Goal: Task Accomplishment & Management: Use online tool/utility

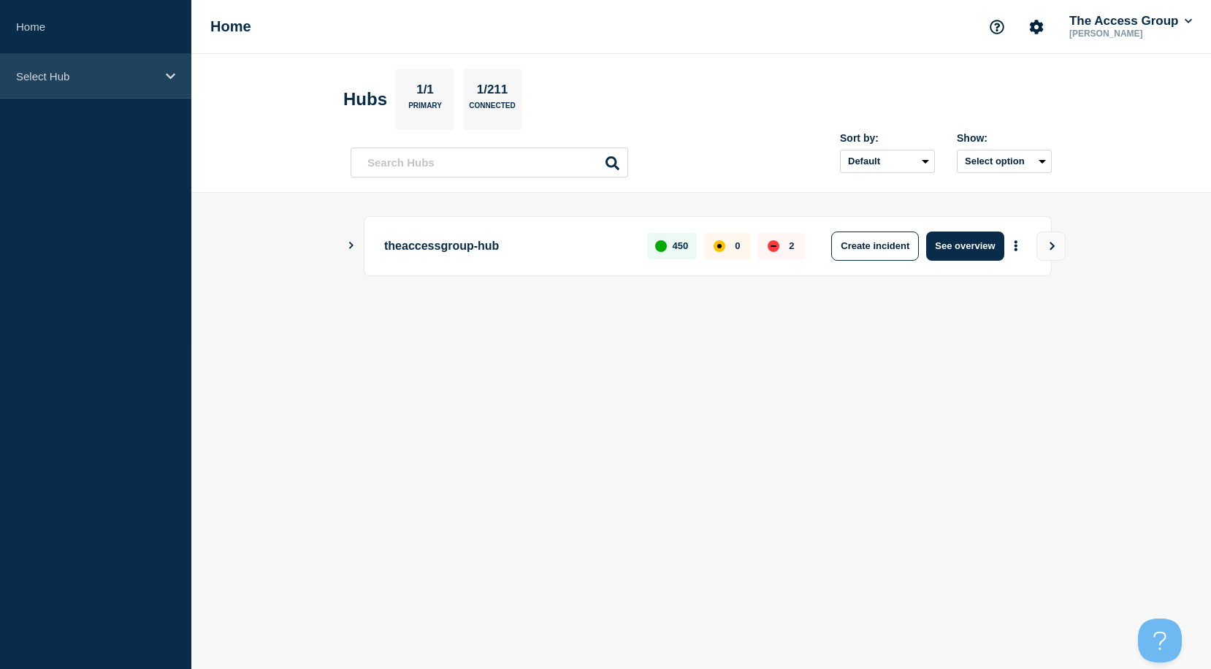
click at [112, 72] on p "Select Hub" at bounding box center [86, 76] width 140 height 12
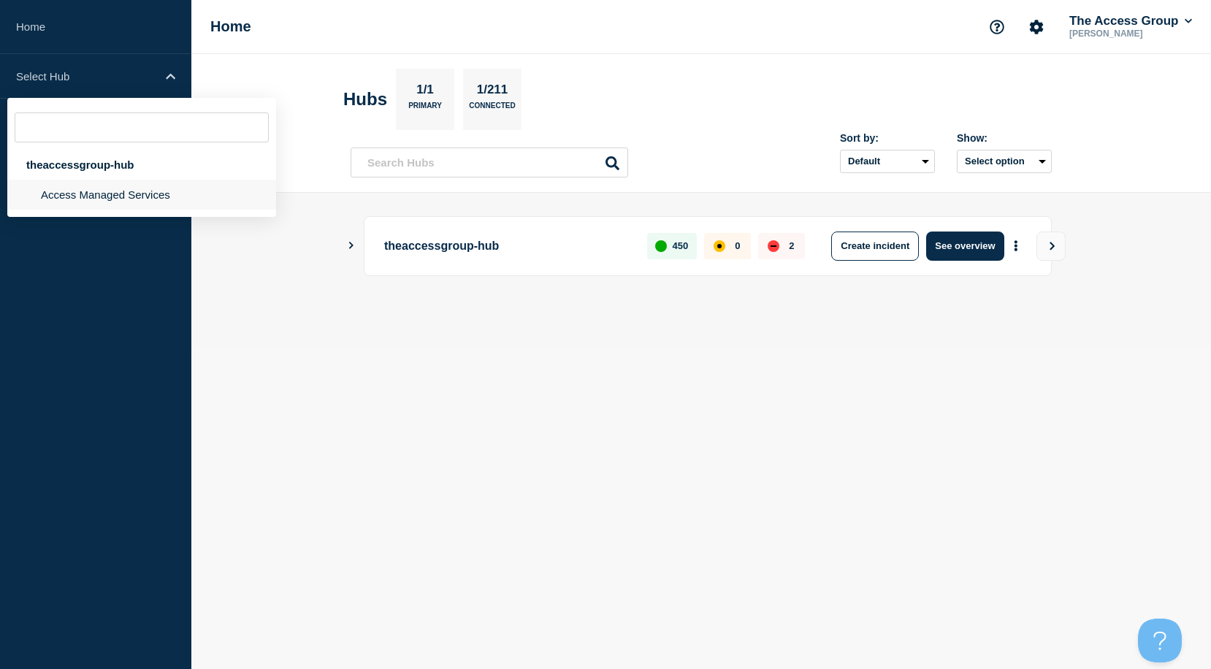
click at [91, 192] on li "Access Managed Services" at bounding box center [141, 195] width 269 height 30
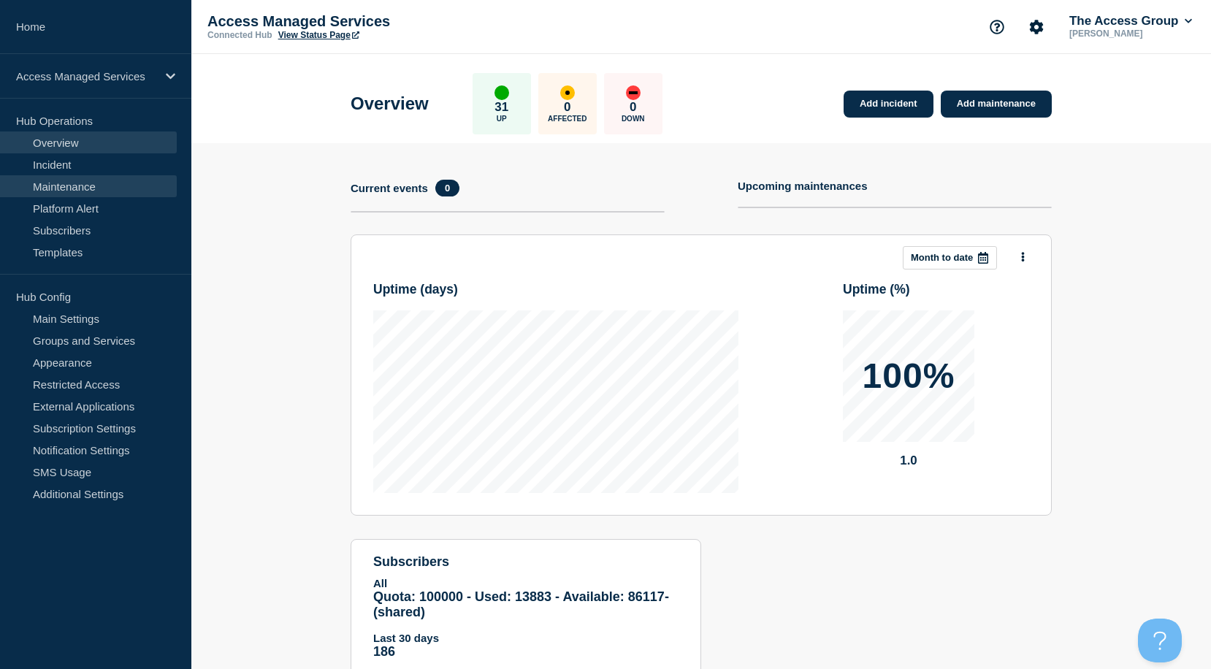
click at [91, 186] on link "Maintenance" at bounding box center [88, 186] width 177 height 22
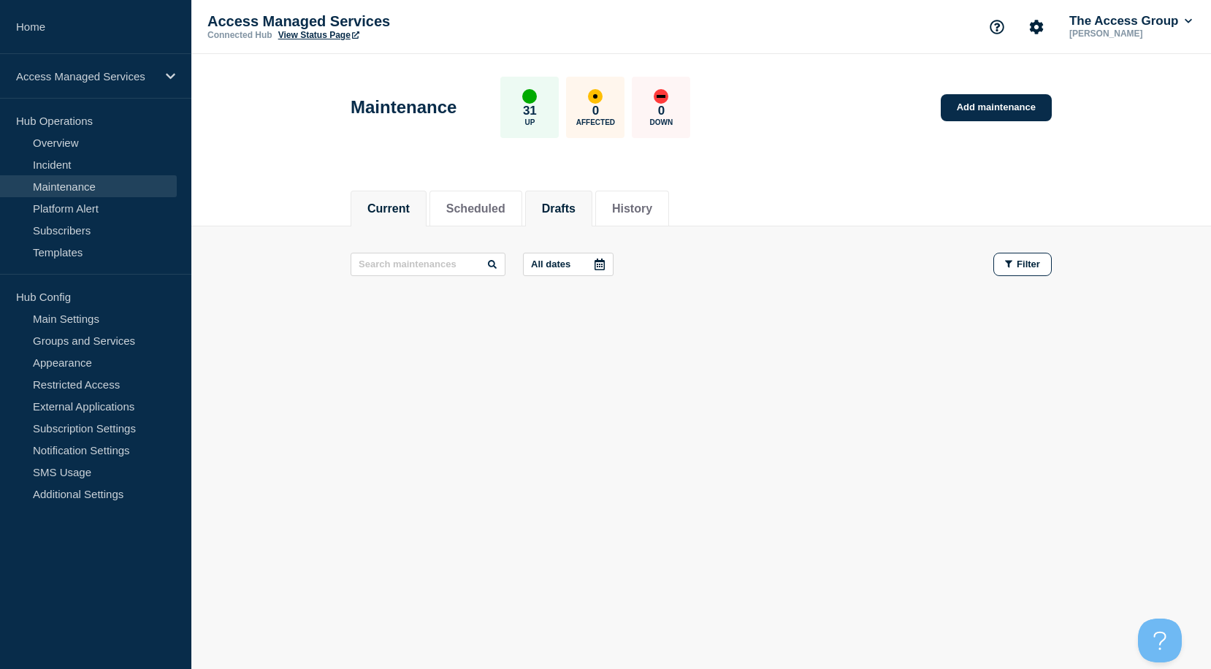
click at [575, 206] on button "Drafts" at bounding box center [559, 208] width 34 height 13
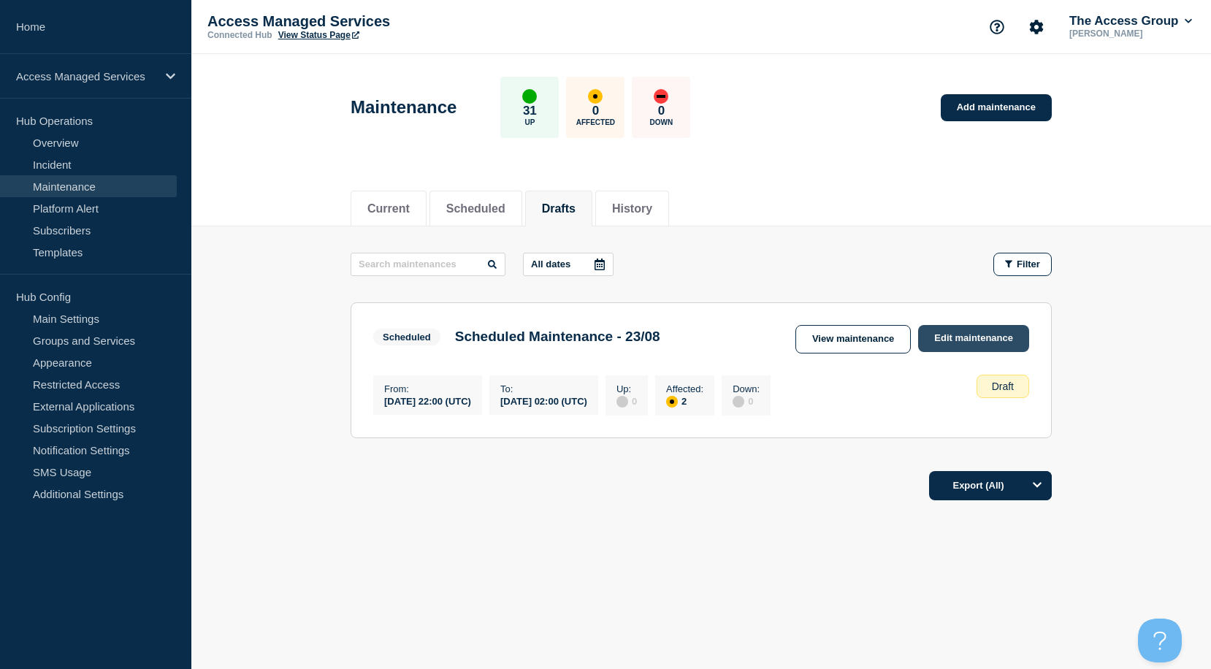
click at [994, 345] on link "Edit maintenance" at bounding box center [973, 338] width 111 height 27
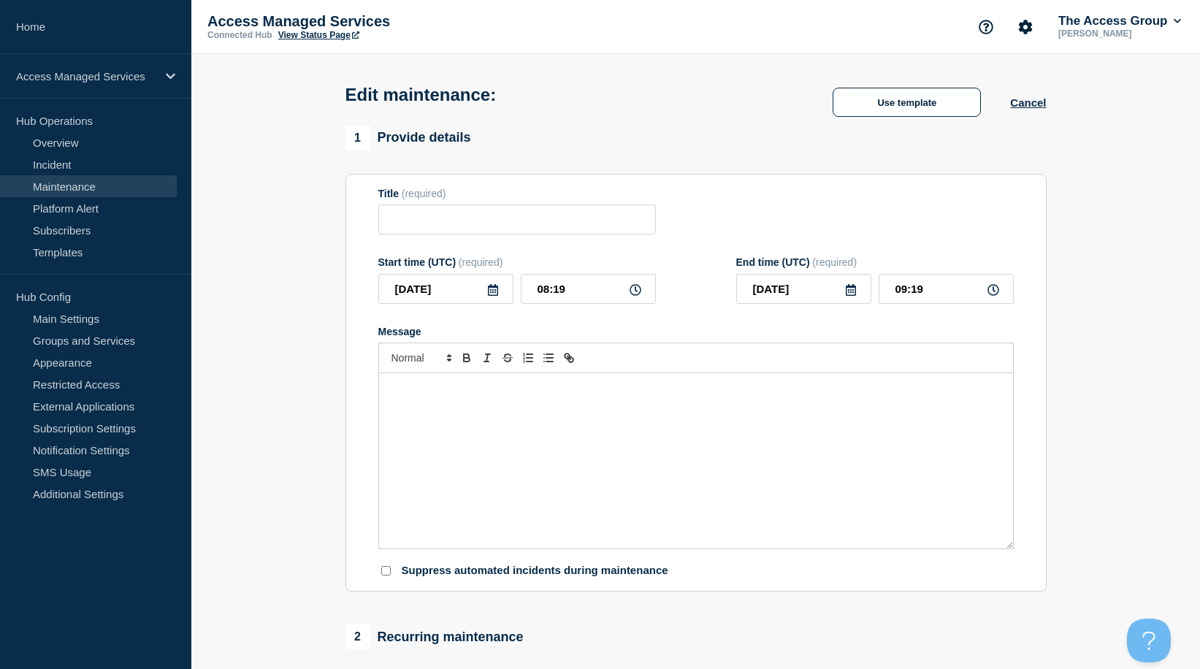
type input "Scheduled Maintenance - 23/08"
type input "[DATE]"
type input "22:00"
type input "[DATE]"
type input "02:00"
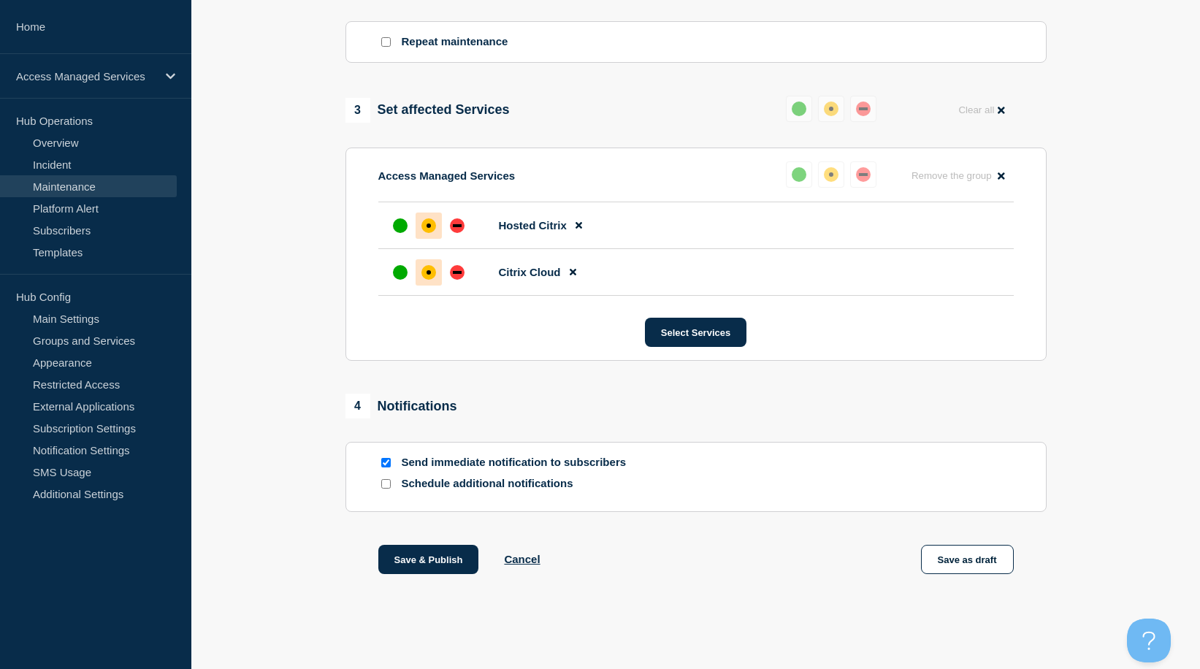
scroll to position [655, 0]
click at [411, 549] on button "Save & Publish" at bounding box center [428, 559] width 101 height 29
